Goal: Transaction & Acquisition: Purchase product/service

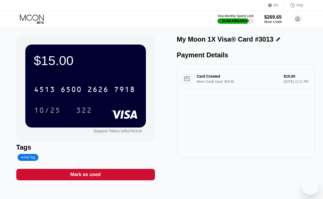
click at [36, 20] on icon at bounding box center [32, 18] width 25 height 9
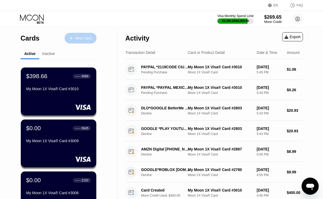
click at [66, 37] on div "New Card" at bounding box center [81, 38] width 32 height 11
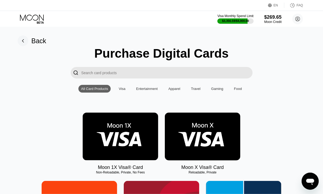
click at [113, 118] on img at bounding box center [121, 137] width 76 height 48
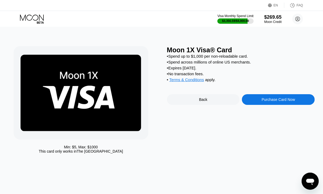
click at [278, 102] on div "Purchase Card Now" at bounding box center [278, 99] width 33 height 4
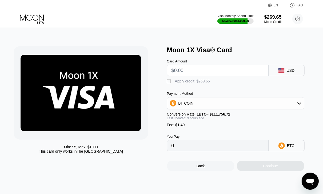
click at [221, 78] on div " Apply credit: $269.65" at bounding box center [241, 80] width 148 height 8
click at [221, 76] on input "text" at bounding box center [218, 70] width 93 height 11
type input "$0"
type input "0.00001334"
type input "$02"
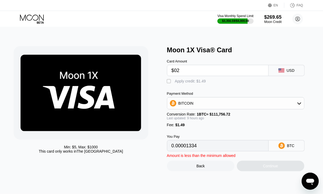
type input "0.00003123"
type input "$0"
type input "0.00001334"
type input "0"
type input "$2"
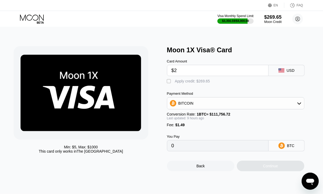
type input "0.00003123"
type input "$20"
type input "0.00019230"
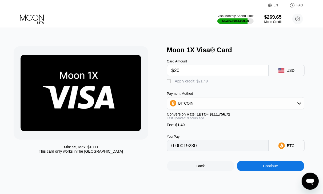
type input "$20"
click at [190, 80] on div " Apply credit: $21.49" at bounding box center [241, 80] width 148 height 8
click at [204, 83] on div "Apply credit: $21.49" at bounding box center [191, 81] width 33 height 4
type input "0"
click at [260, 182] on div "Min: $ 5 , Max: $ 1000 This card only works in The United States Moon 1X Visa® …" at bounding box center [162, 111] width 328 height 167
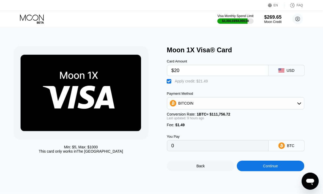
click at [261, 178] on div "Min: $ 5 , Max: $ 1000 This card only works in The United States Moon 1X Visa® …" at bounding box center [162, 111] width 328 height 167
click at [265, 168] on div "Continue" at bounding box center [270, 166] width 15 height 4
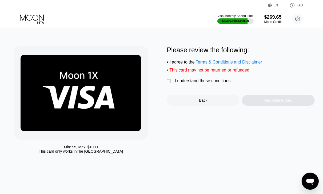
click at [206, 83] on div "I understand these conditions" at bounding box center [203, 81] width 56 height 5
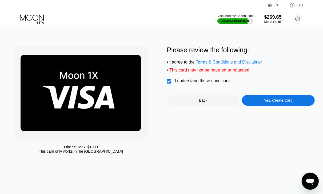
click at [257, 106] on div "Yes, Create Card" at bounding box center [278, 100] width 73 height 11
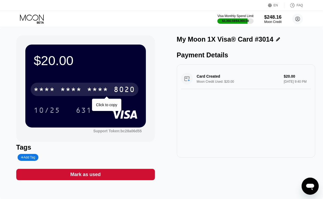
click at [91, 91] on div "* * * *" at bounding box center [97, 90] width 21 height 9
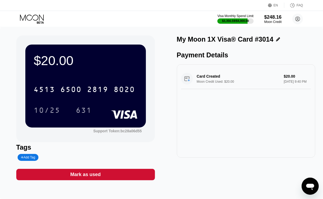
drag, startPoint x: 85, startPoint y: 118, endPoint x: 86, endPoint y: 112, distance: 6.1
click at [85, 118] on div "$20.00 4513 6500 2819 8020 10/25 631" at bounding box center [85, 86] width 121 height 83
click at [88, 110] on div "631" at bounding box center [84, 111] width 16 height 9
